Goal: Transaction & Acquisition: Purchase product/service

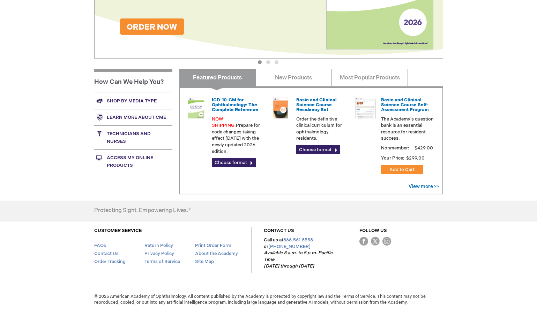
scroll to position [181, 0]
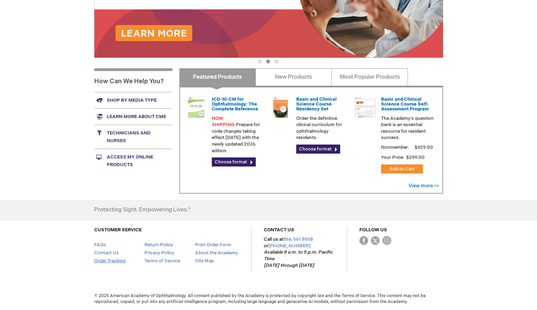
click at [100, 263] on link "Order Tracking" at bounding box center [109, 261] width 31 height 6
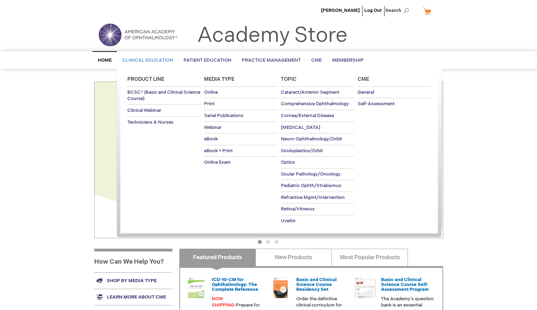
click at [132, 61] on span "Clinical Education" at bounding box center [147, 61] width 51 height 6
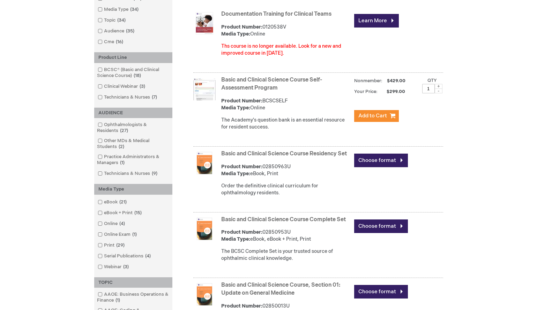
scroll to position [139, 0]
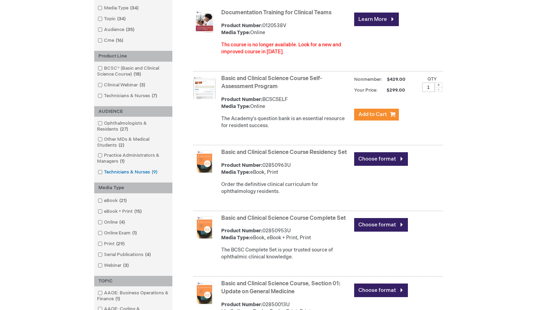
click at [104, 172] on span at bounding box center [104, 172] width 0 height 6
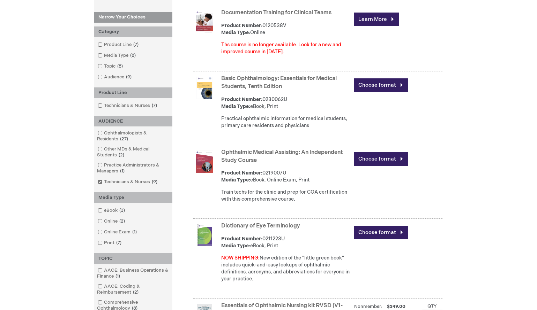
click at [208, 171] on img at bounding box center [204, 162] width 22 height 22
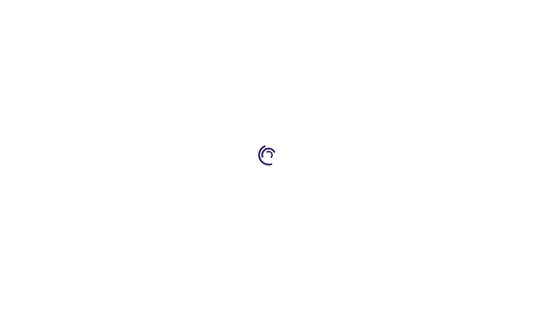
type input "0"
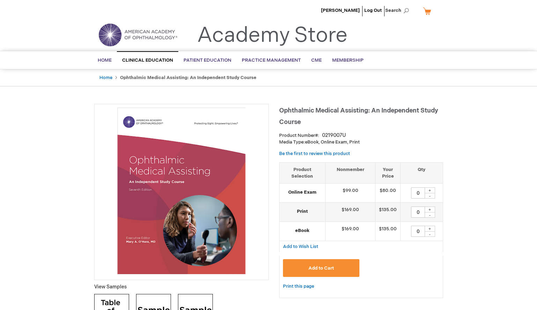
click at [430, 189] on div "+" at bounding box center [429, 191] width 10 height 6
type input "1"
click at [327, 266] on span "Add to Cart" at bounding box center [320, 269] width 25 height 6
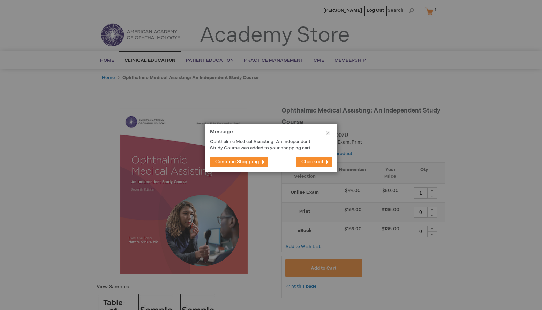
click at [307, 161] on span "Checkout" at bounding box center [312, 162] width 22 height 6
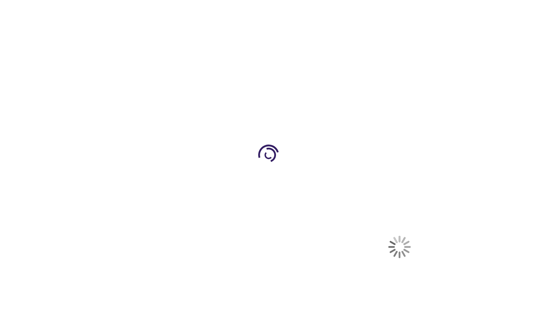
select select "US"
select select "51"
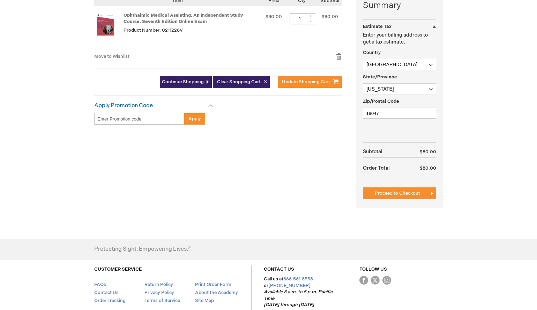
scroll to position [139, 0]
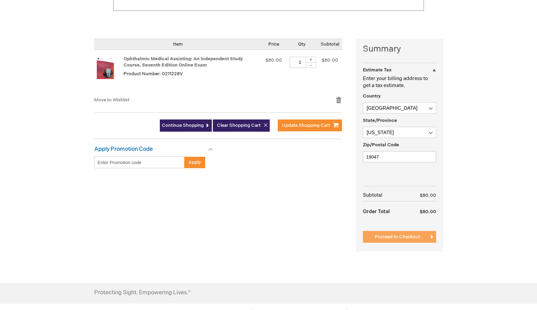
click at [392, 236] on span "Proceed to Checkout" at bounding box center [396, 237] width 45 height 6
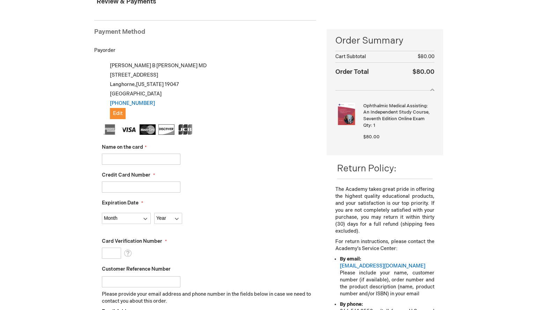
scroll to position [105, 0]
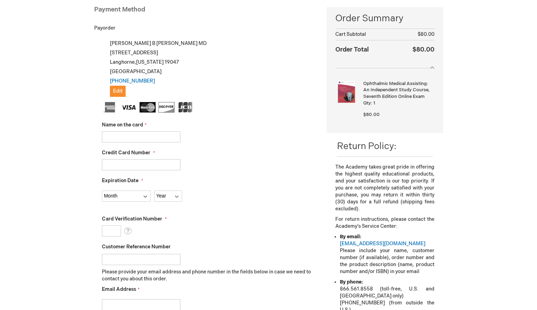
click at [115, 135] on input "Name on the card" at bounding box center [141, 136] width 78 height 11
type input "Heather McQuilkin"
type input "4715150037843514"
select select "5"
select select "2026"
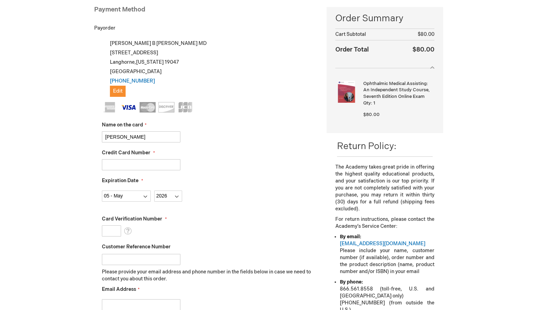
click at [109, 231] on input "Card Verification Number" at bounding box center [111, 231] width 19 height 11
type input "061"
drag, startPoint x: 130, startPoint y: 255, endPoint x: 129, endPoint y: 258, distance: 3.8
click at [129, 259] on input "Customer Reference Number" at bounding box center [141, 259] width 78 height 11
type input "n"
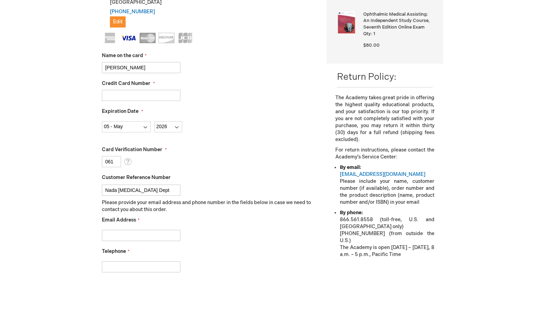
scroll to position [174, 0]
type input "Nada Cornea Dept"
click at [132, 235] on input "Email Address" at bounding box center [141, 235] width 78 height 11
type input "n"
type input "hmcquilkin@willseye.org"
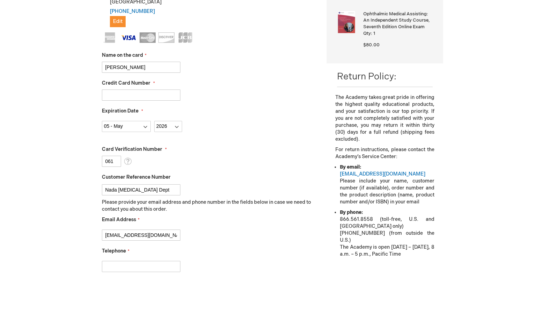
type input "2158259018"
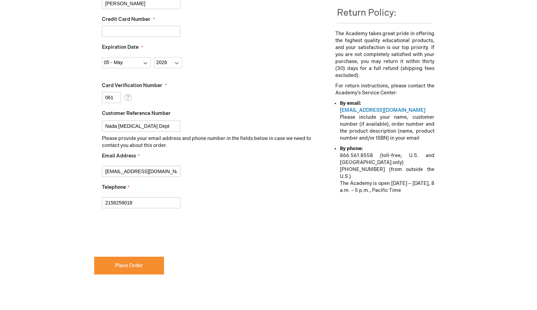
scroll to position [244, 0]
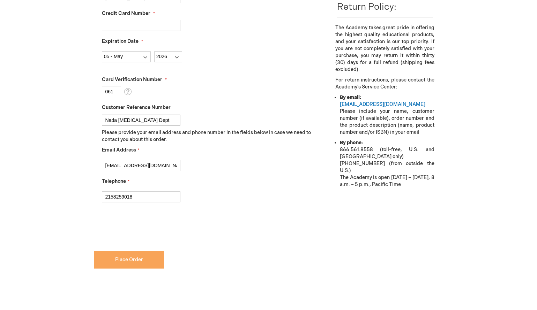
checkbox input "true"
drag, startPoint x: 127, startPoint y: 165, endPoint x: 94, endPoint y: 165, distance: 32.8
click at [94, 165] on div "My billing and shipping address are the same Christina B McGowan MD 4 Walnut Wa…" at bounding box center [205, 64] width 222 height 331
type input "nabdelkarim@willseye.org"
checkbox input "false"
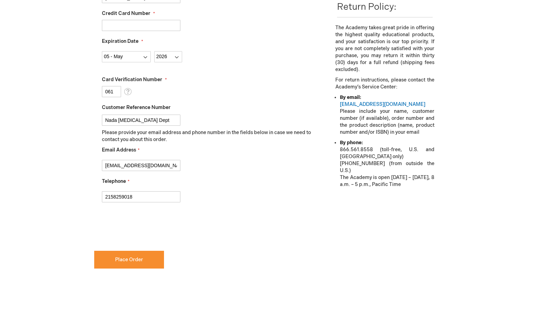
type input "nabdelkarim@willseye.org"
checkbox input "true"
click at [123, 260] on span "Place Order" at bounding box center [129, 260] width 28 height 6
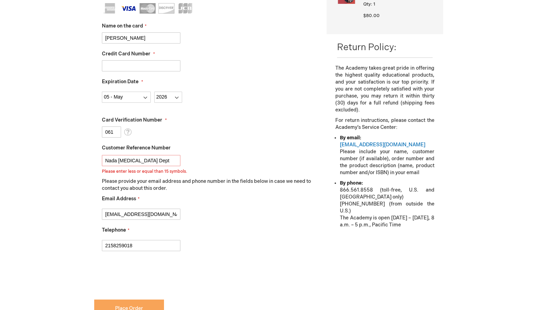
scroll to position [200, 0]
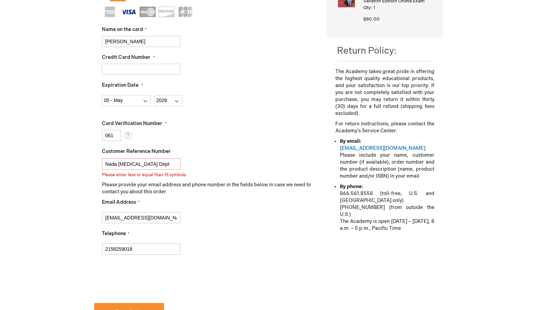
drag, startPoint x: 158, startPoint y: 162, endPoint x: 100, endPoint y: 162, distance: 58.2
click at [100, 162] on div "My billing and shipping address are the same Christina B McGowan MD 4 Walnut Wa…" at bounding box center [205, 113] width 222 height 340
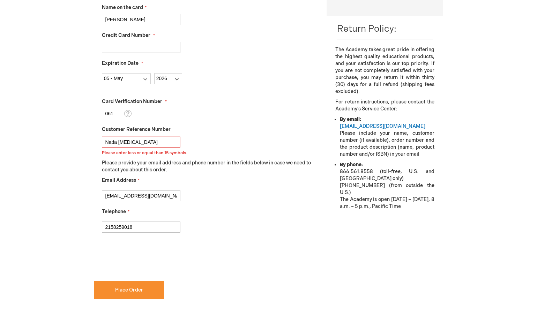
scroll to position [270, 0]
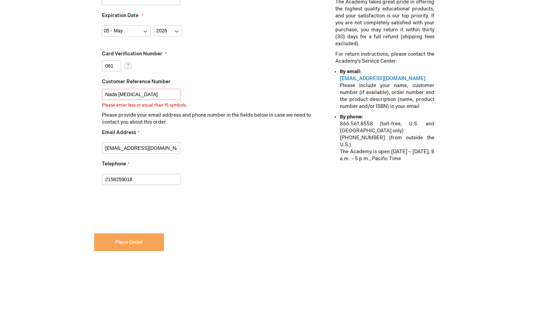
type input "Nada cornea"
click at [127, 237] on button "Place Order" at bounding box center [129, 243] width 70 height 18
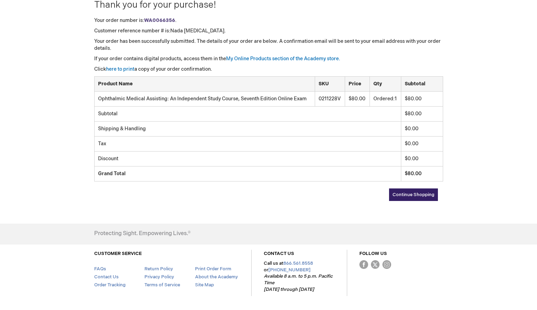
scroll to position [105, 0]
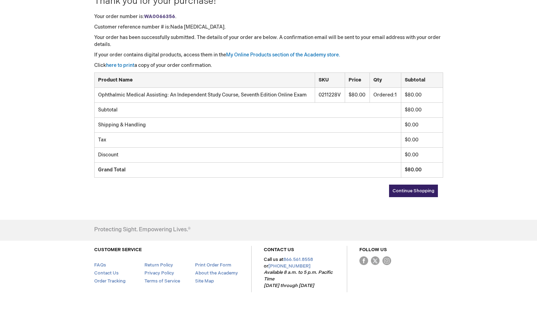
click at [406, 192] on span "Continue Shopping" at bounding box center [413, 191] width 42 height 6
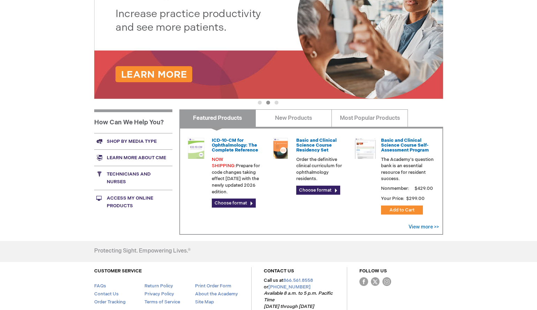
scroll to position [181, 0]
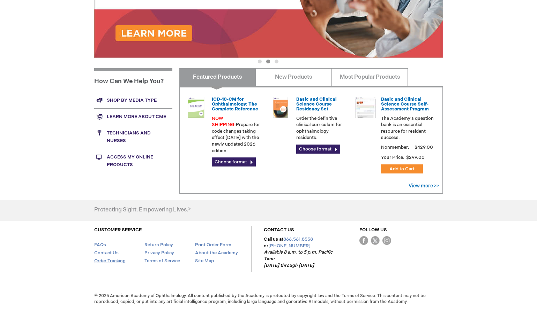
click at [111, 262] on link "Order Tracking" at bounding box center [109, 261] width 31 height 6
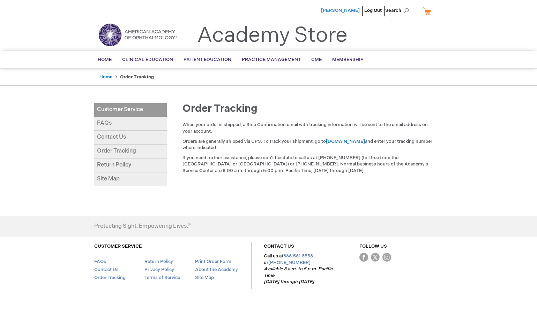
click at [345, 10] on span "[PERSON_NAME]" at bounding box center [340, 11] width 39 height 6
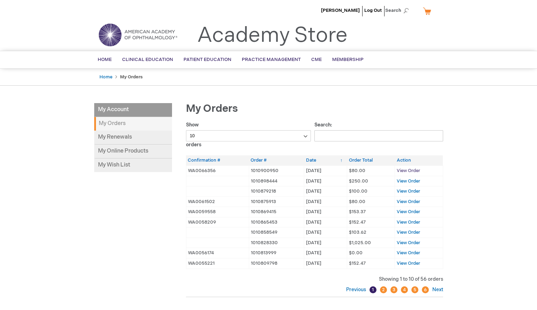
click at [414, 172] on span "View Order" at bounding box center [407, 171] width 23 height 6
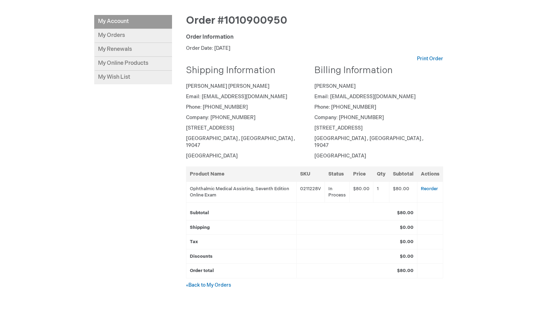
scroll to position [105, 0]
